Goal: Task Accomplishment & Management: Use online tool/utility

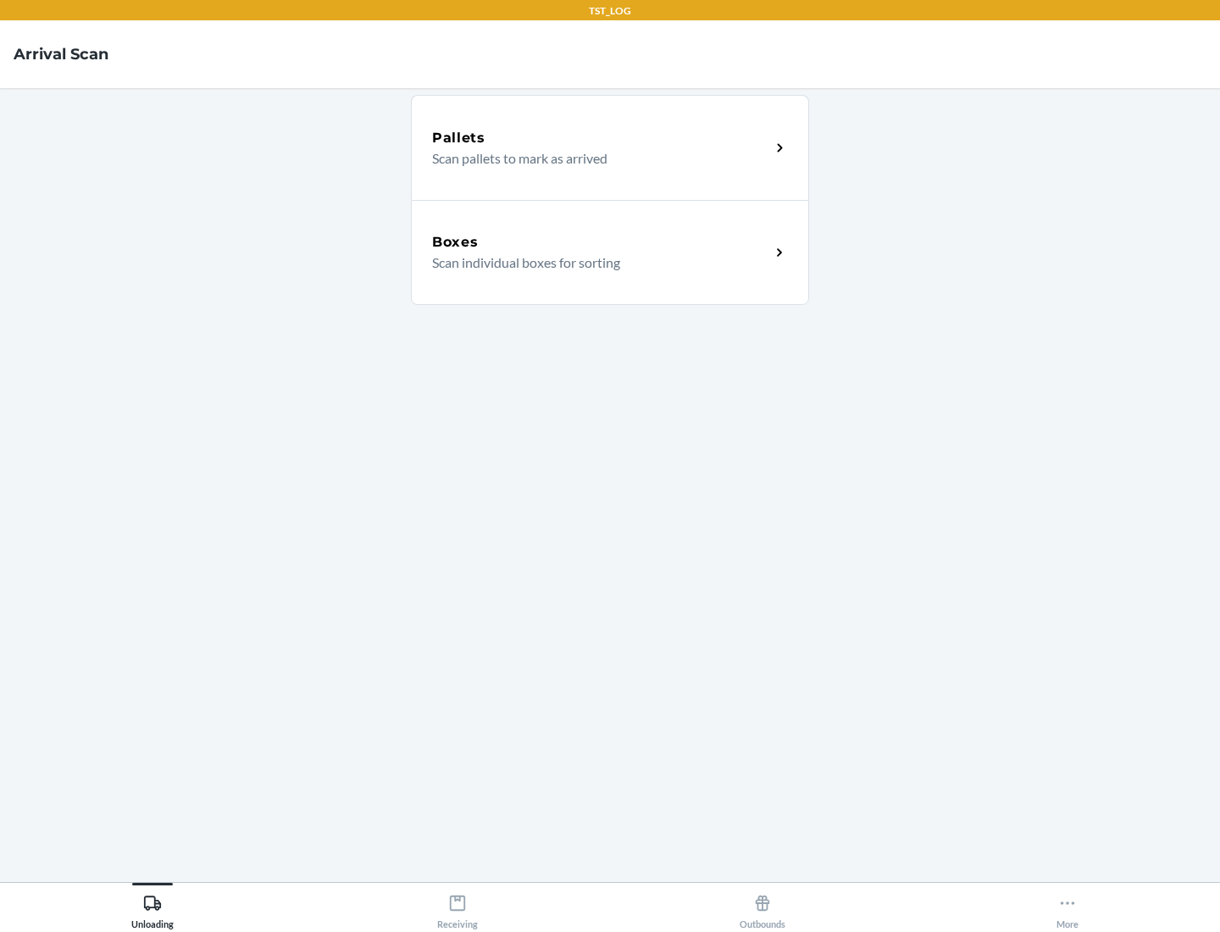
click at [601, 242] on div "Boxes" at bounding box center [601, 242] width 338 height 20
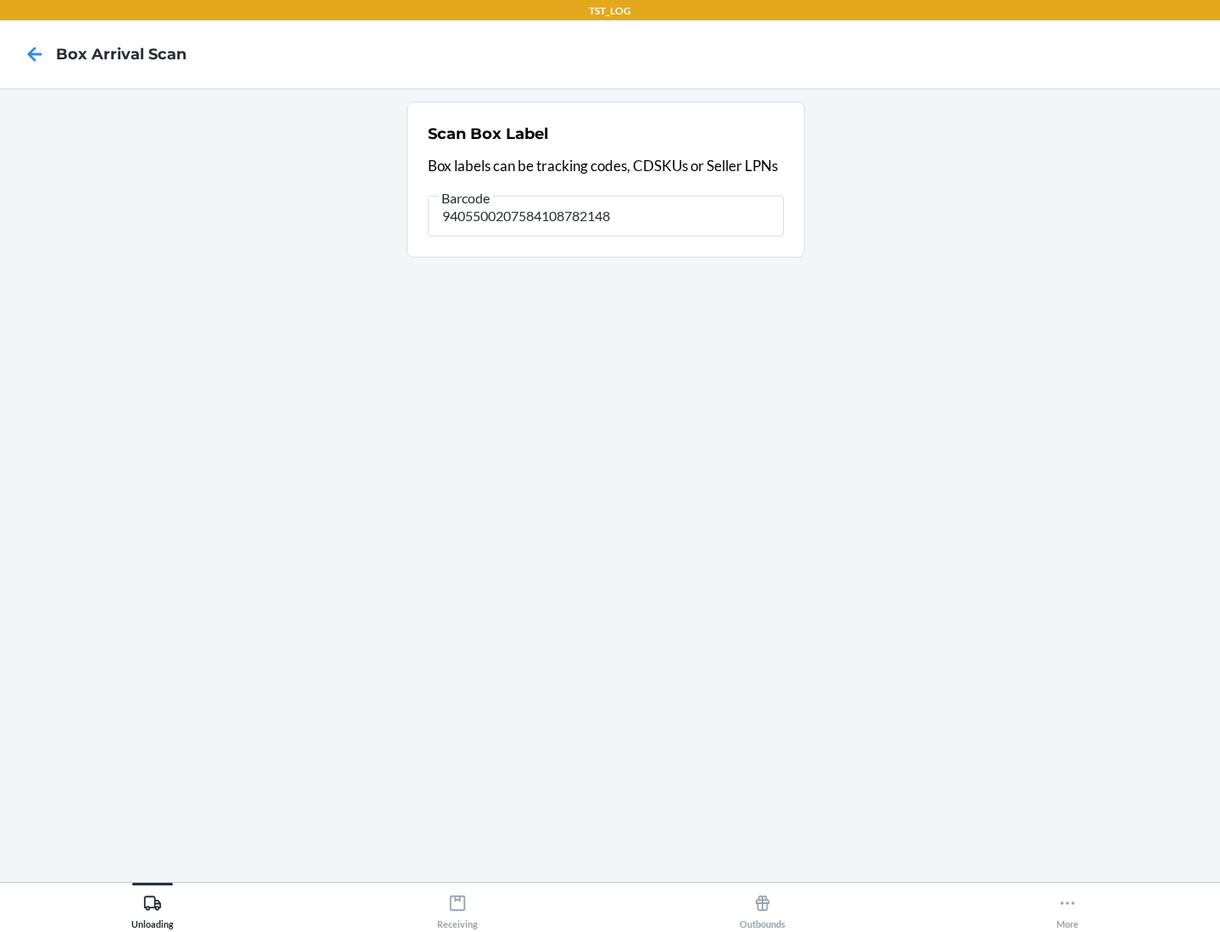
type input "9405500207584108782148"
